Goal: Task Accomplishment & Management: Use online tool/utility

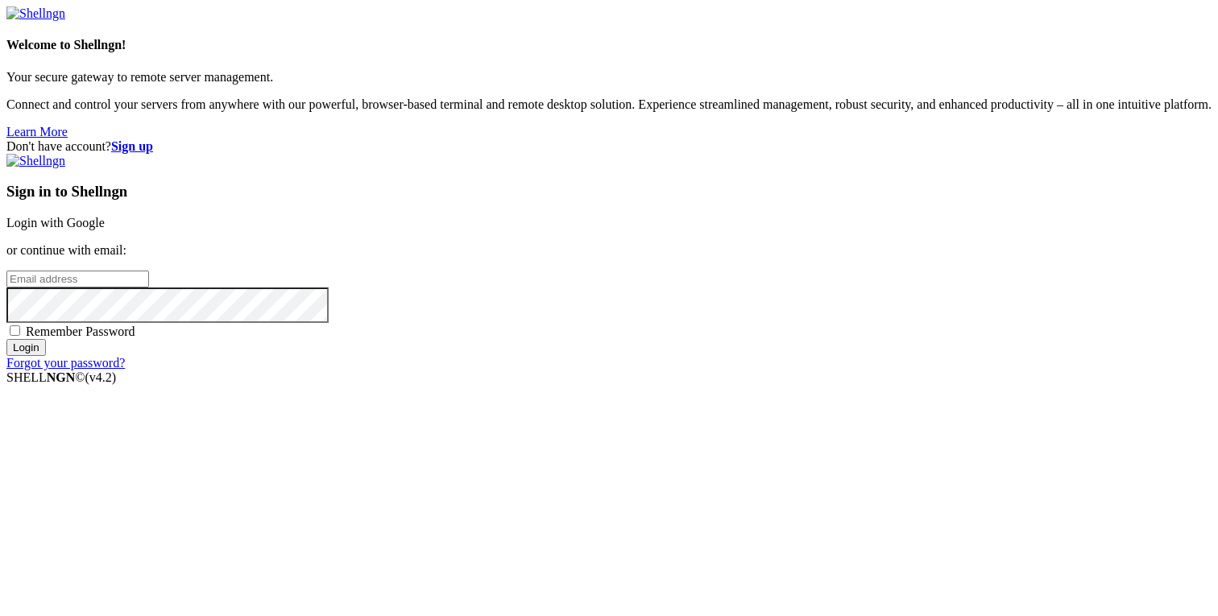
click at [135, 338] on span "Remember Password" at bounding box center [81, 332] width 110 height 14
click at [20, 336] on input "Remember Password" at bounding box center [15, 330] width 10 height 10
checkbox input "true"
click at [149, 287] on input "email" at bounding box center [77, 279] width 143 height 17
type input "[PERSON_NAME][EMAIL_ADDRESS][DOMAIN_NAME]"
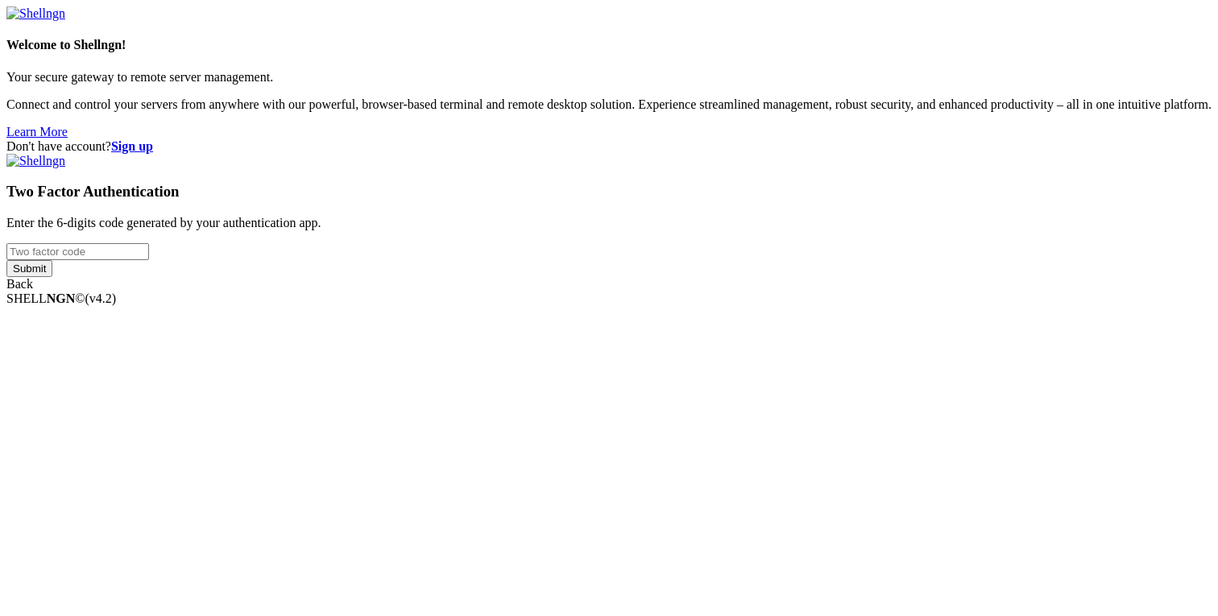
type input "523778"
click at [809, 292] on div "Welcome to Shellngn! Your secure gateway to remote server management. Connect a…" at bounding box center [608, 148] width 1205 height 285
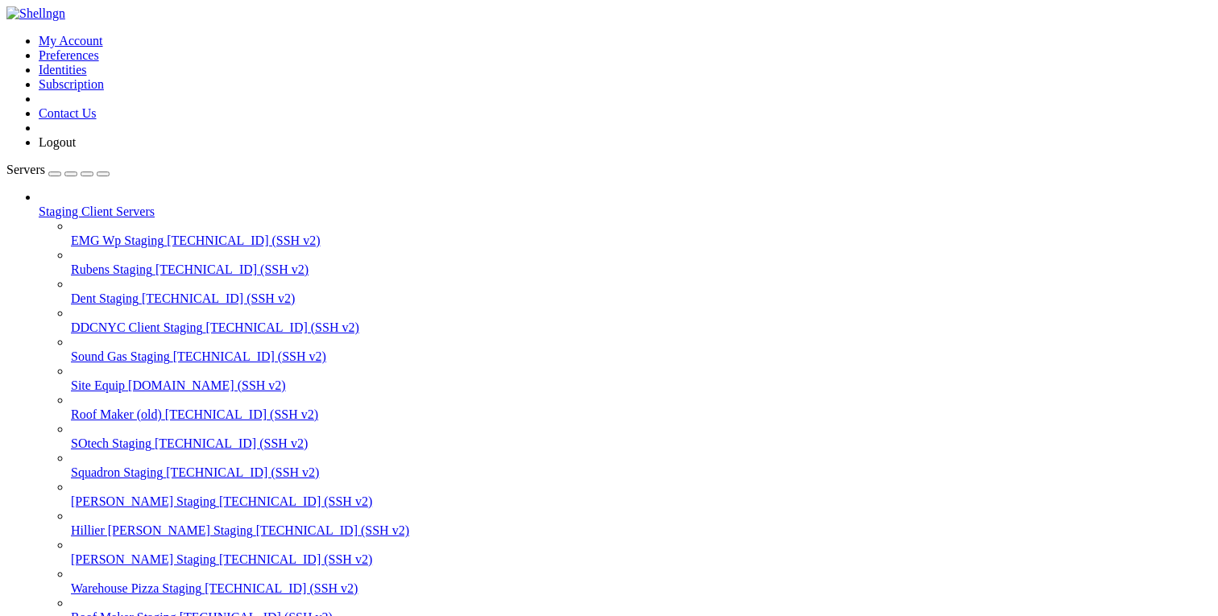
click at [87, 174] on div "button" at bounding box center [87, 174] width 0 height 0
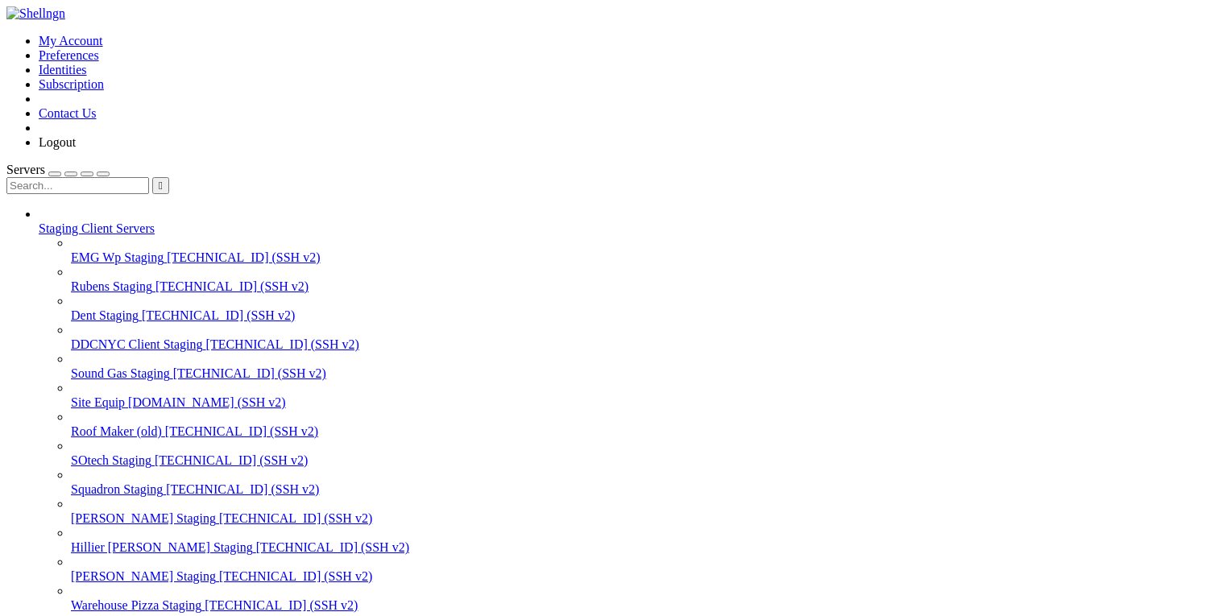
click at [140, 177] on input "text" at bounding box center [77, 185] width 143 height 17
type input "roof"
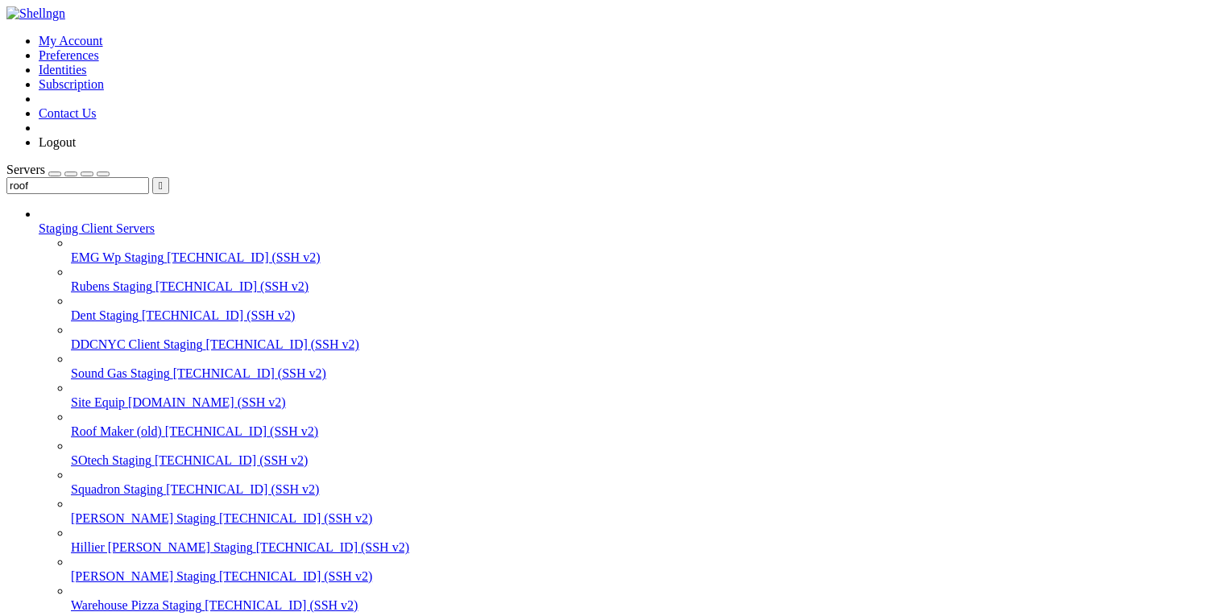
drag, startPoint x: 57, startPoint y: 2255, endPoint x: 223, endPoint y: 2256, distance: 165.9
copy x-row "yarn build:production"
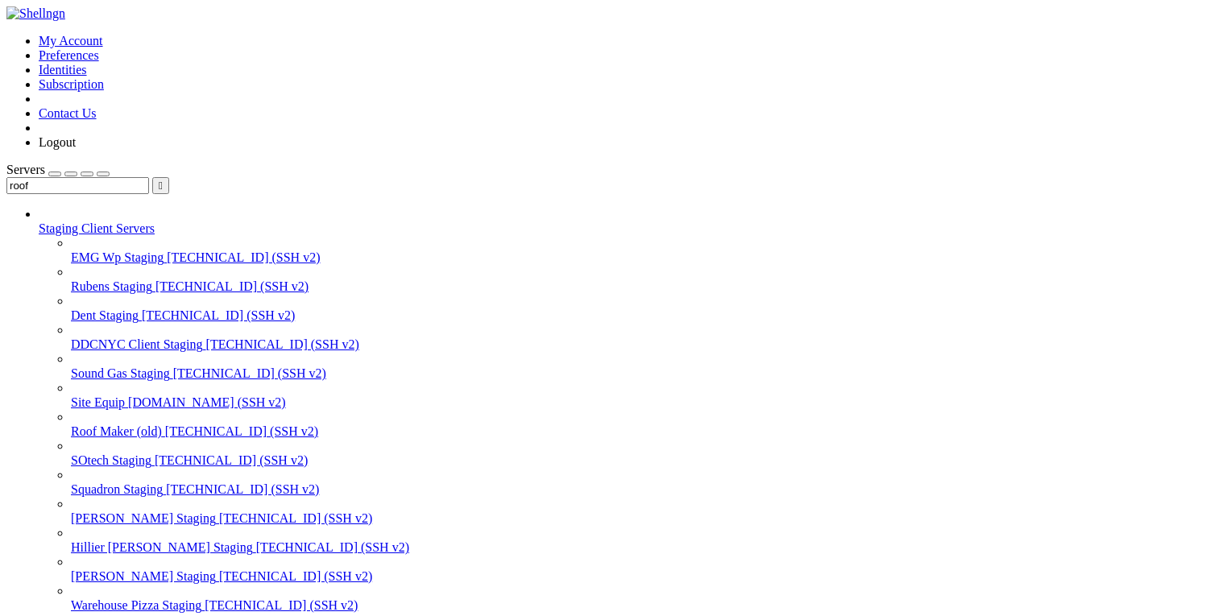
drag, startPoint x: 57, startPoint y: 2445, endPoint x: 153, endPoint y: 2446, distance: 95.8
copy x-row "npm run build"
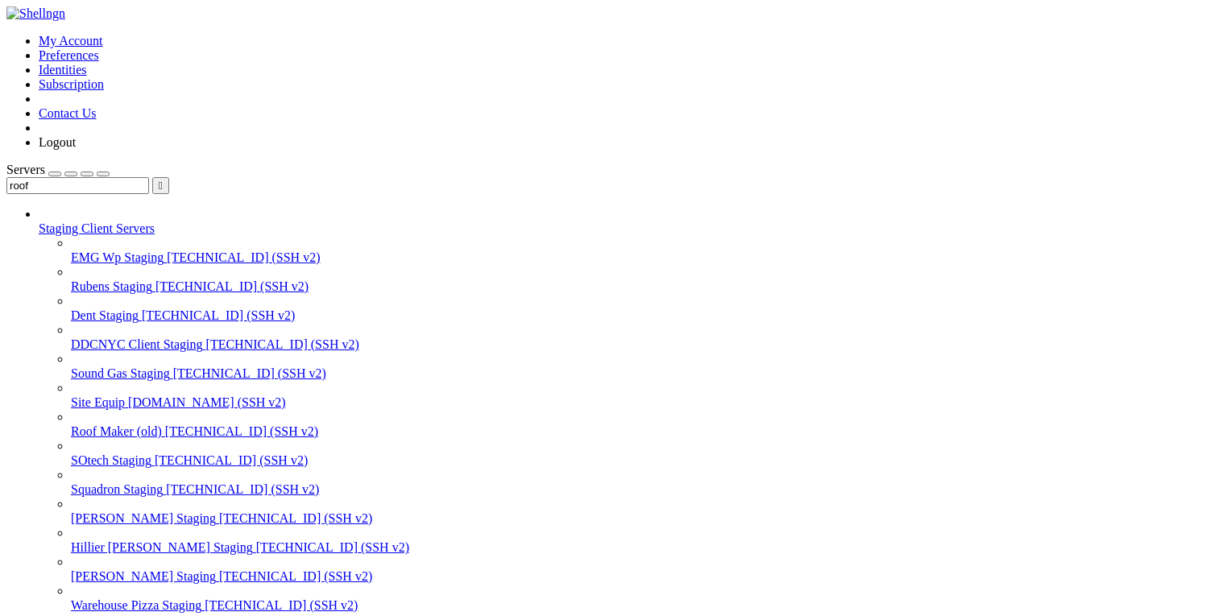
paste textarea "htpasswd"
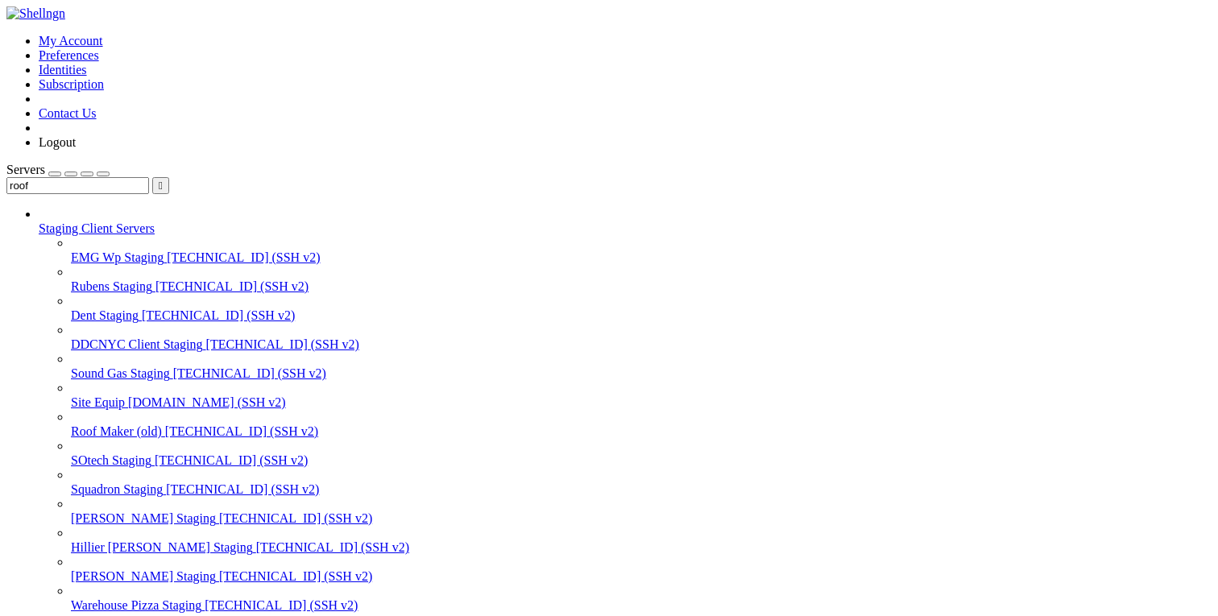
type textarea "htpasswd"
